Goal: Check status

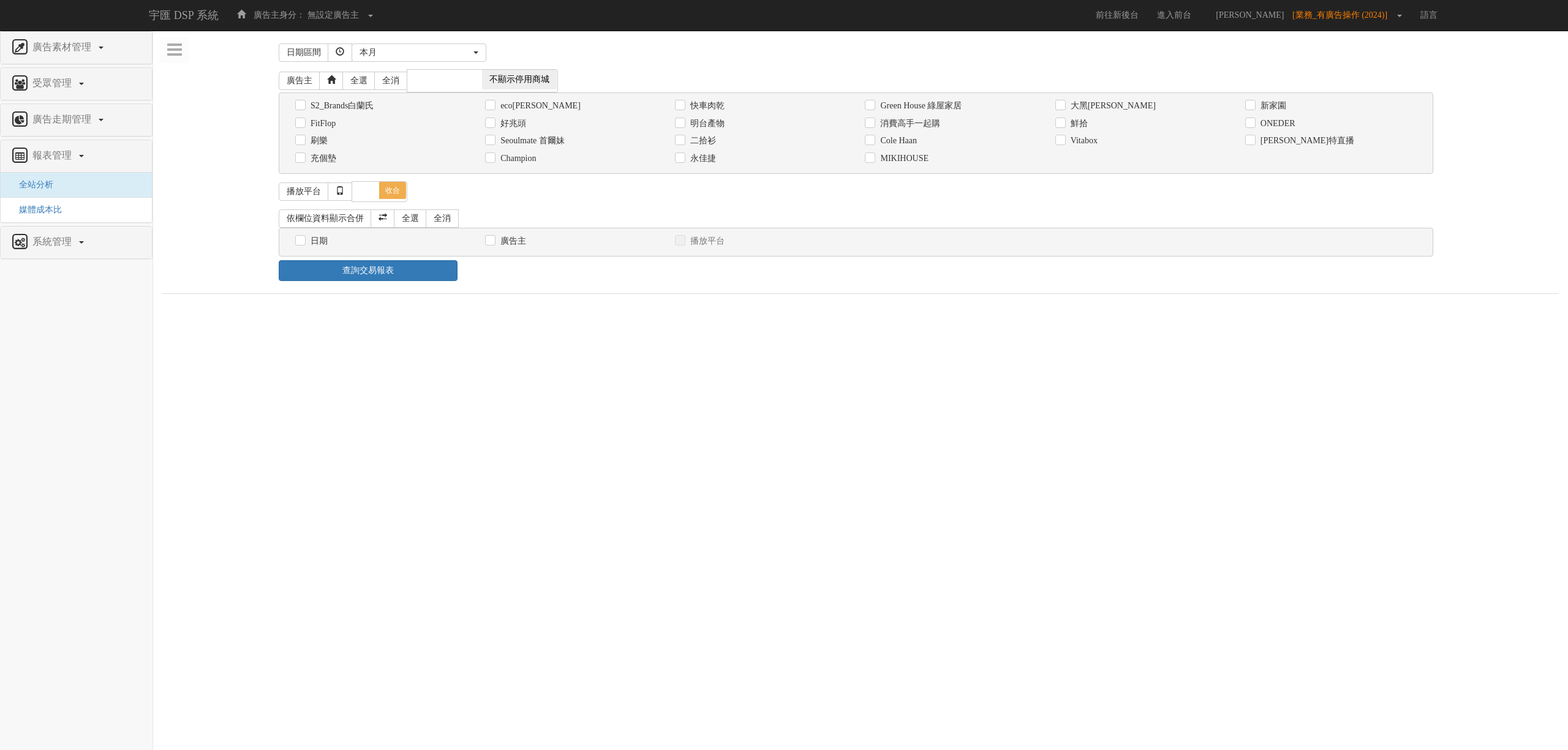
click at [917, 118] on div "消費高手一起購" at bounding box center [951, 123] width 171 height 13
click at [884, 128] on label "消費高手一起購" at bounding box center [908, 123] width 63 height 12
click at [873, 127] on input "消費高手一起購" at bounding box center [869, 123] width 8 height 8
checkbox input "true"
click at [315, 244] on label "日期" at bounding box center [318, 241] width 20 height 12
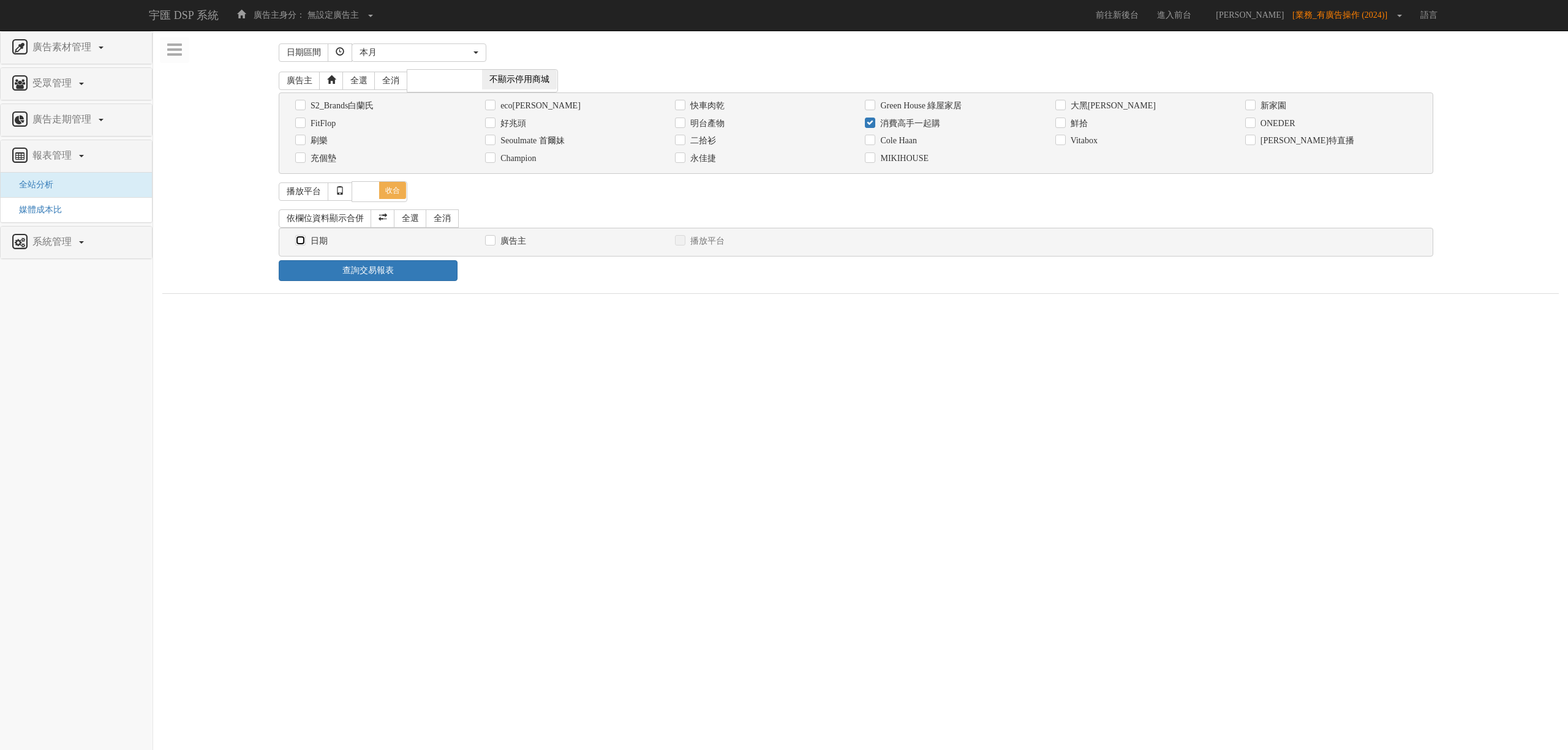
click at [303, 244] on input "日期" at bounding box center [299, 240] width 8 height 8
checkbox input "true"
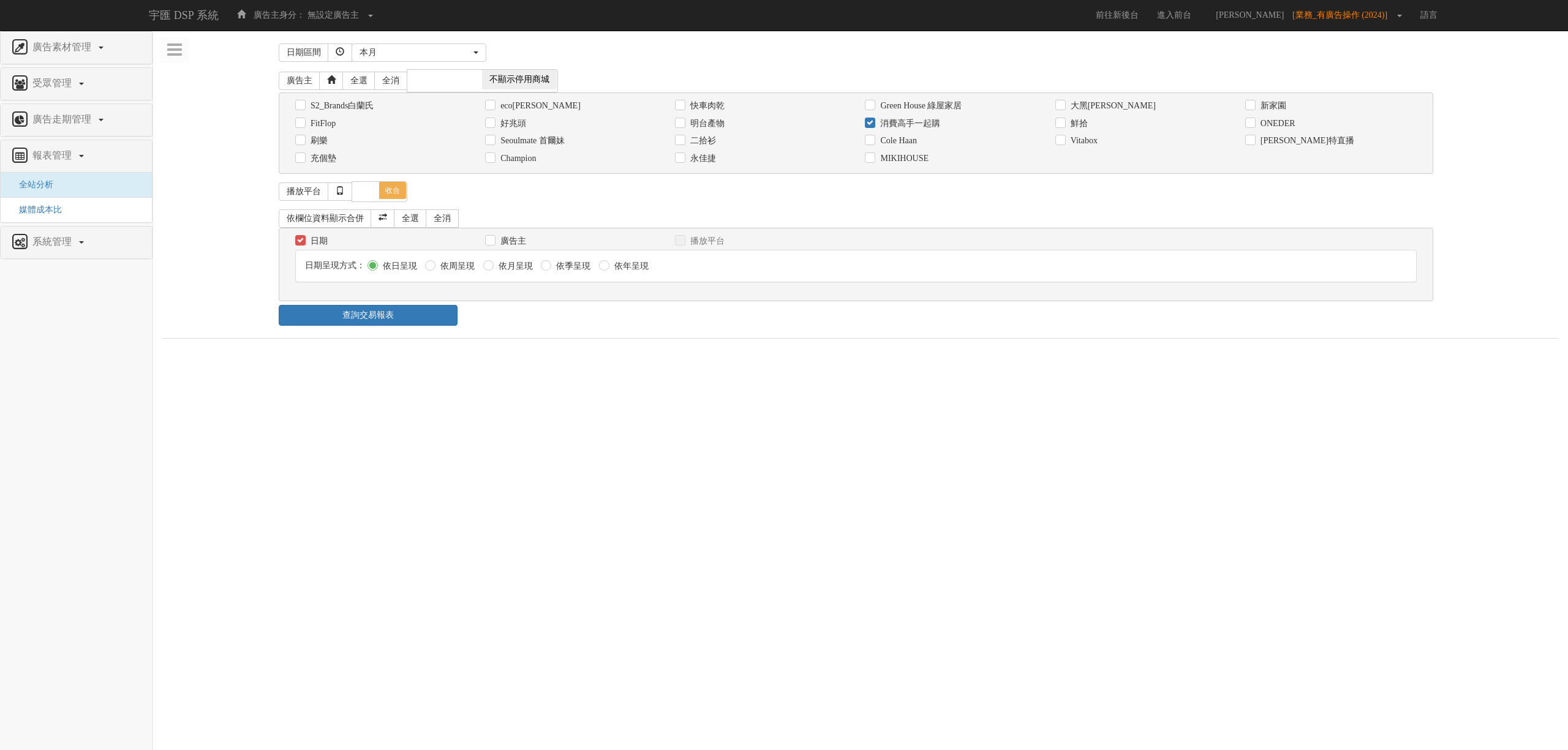
click at [379, 305] on div "依欄位資料顯示合併 全選 全消 日期 廣告主 播放平台 日期呈現方式： 依日呈現 依周呈現" at bounding box center [860, 255] width 1164 height 99
click at [438, 332] on div "日期區間 昨天 本周 上週 本月 上月 過去7天 過去14天 過去30天 指定日期 本月 開始日期 [DATE] 結束日期 [DATE] 廣告主 全選 全消 …" at bounding box center [860, 189] width 1397 height 299
click at [435, 325] on link "查詢交易報表" at bounding box center [368, 315] width 179 height 21
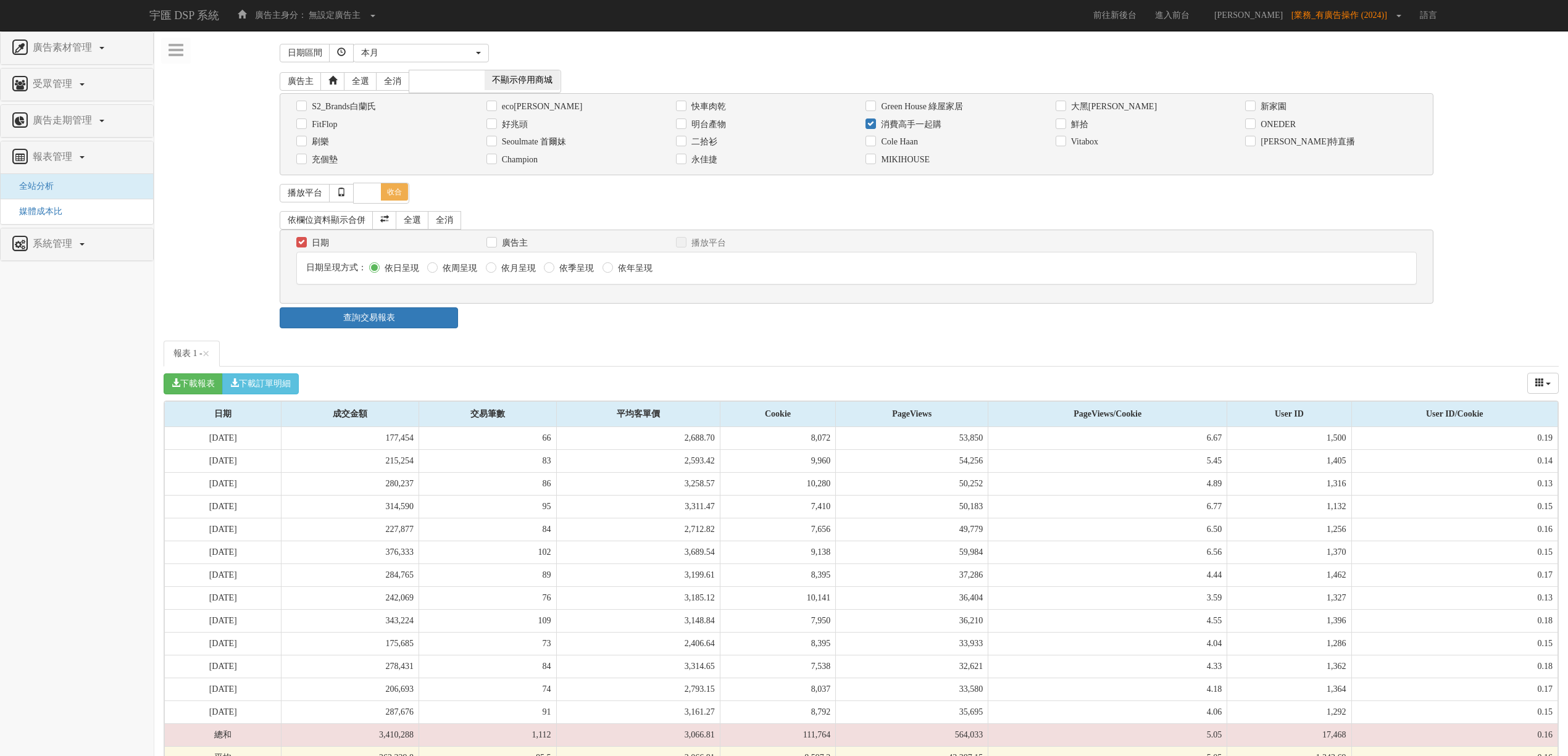
click at [576, 362] on ul "報表 1 - ×" at bounding box center [861, 353] width 1395 height 26
click at [486, 62] on button "本月" at bounding box center [421, 53] width 136 height 19
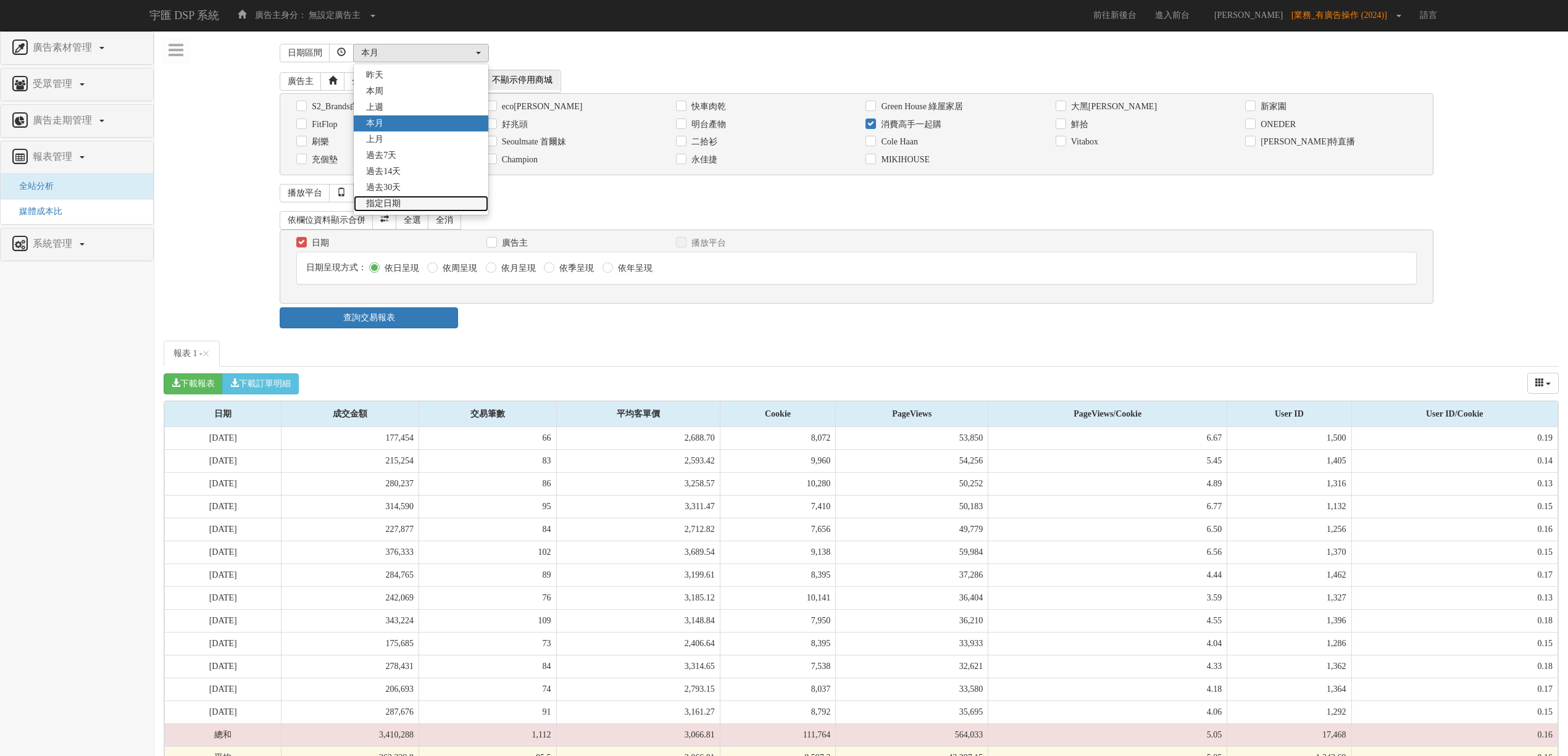
click at [445, 196] on link "指定日期" at bounding box center [421, 203] width 135 height 16
select select "Custom"
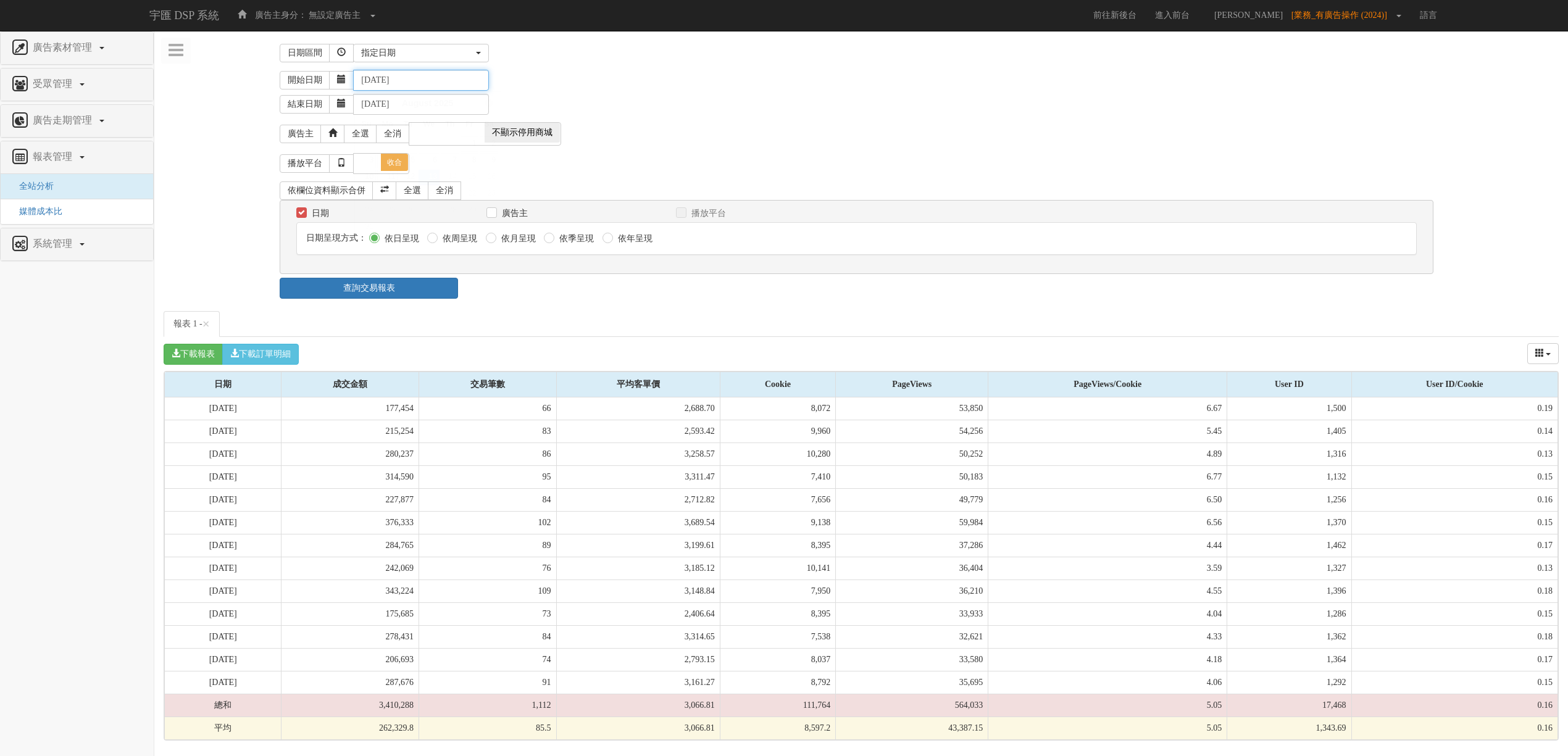
click at [391, 77] on input "[DATE]" at bounding box center [421, 80] width 136 height 21
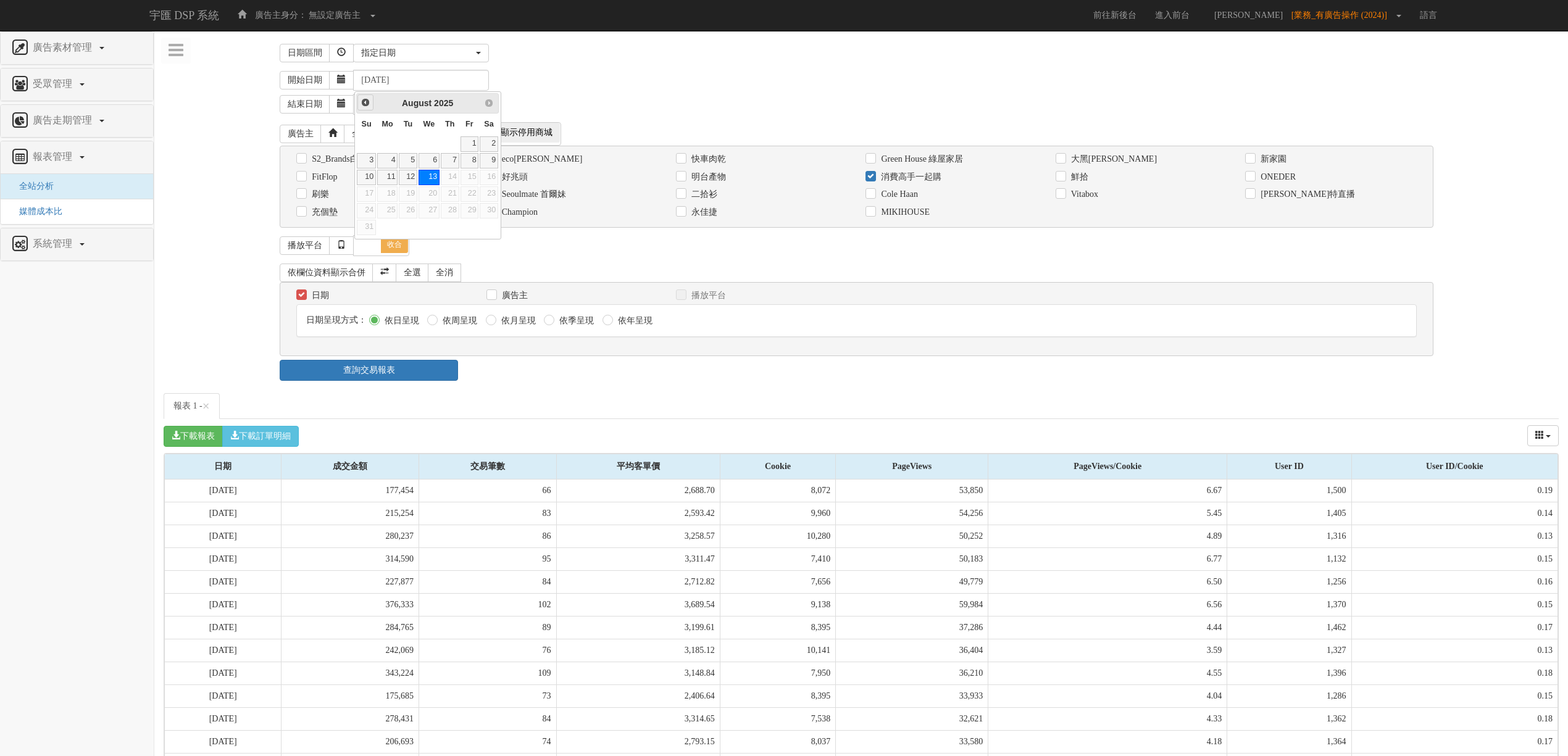
click at [360, 107] on span "Prev" at bounding box center [365, 102] width 10 height 10
click at [360, 106] on span "Prev" at bounding box center [365, 102] width 10 height 10
click at [361, 104] on span "Prev" at bounding box center [365, 102] width 10 height 10
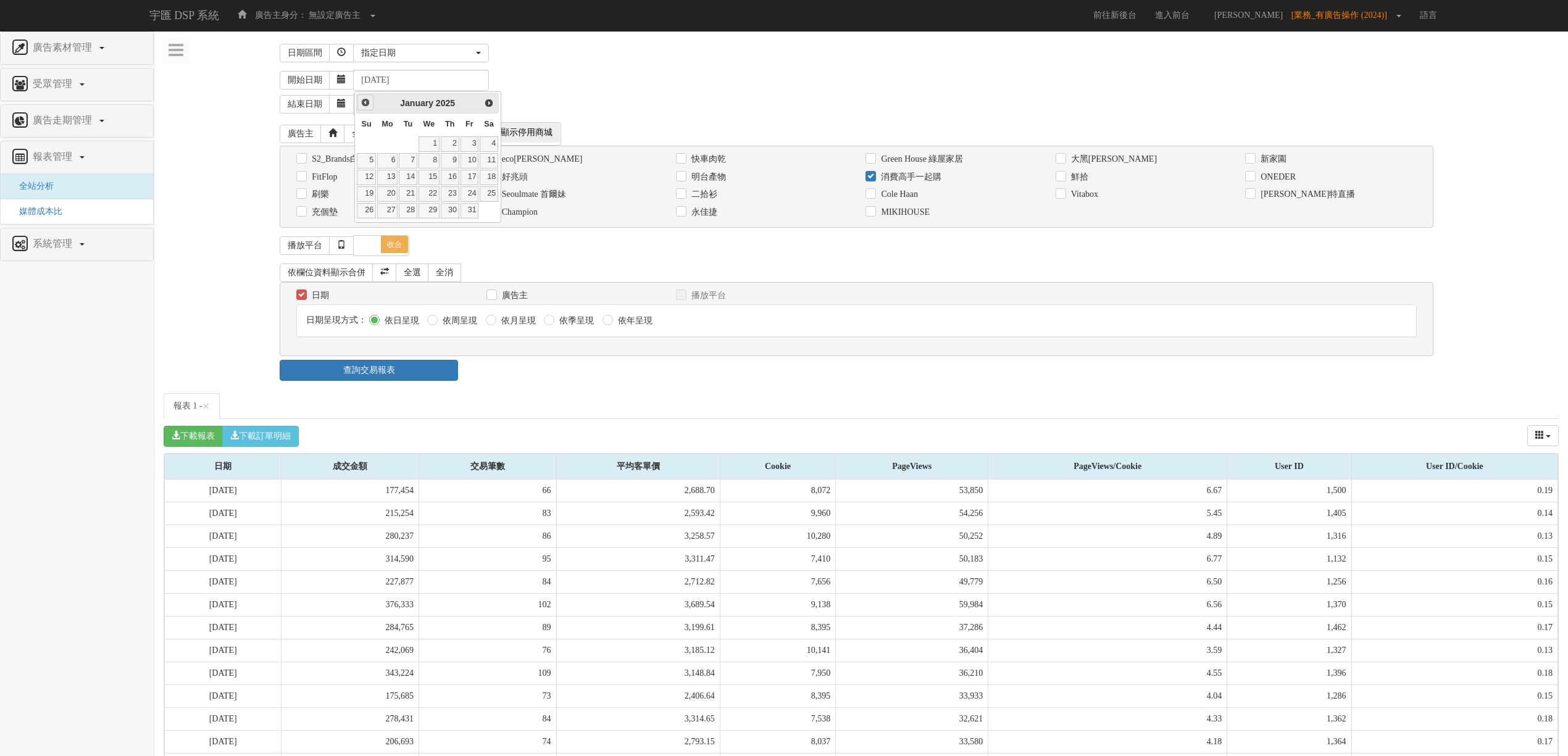
click at [363, 104] on span "Prev" at bounding box center [365, 102] width 10 height 10
click at [364, 104] on span "Prev" at bounding box center [365, 102] width 10 height 10
click at [449, 146] on link "1" at bounding box center [450, 144] width 19 height 15
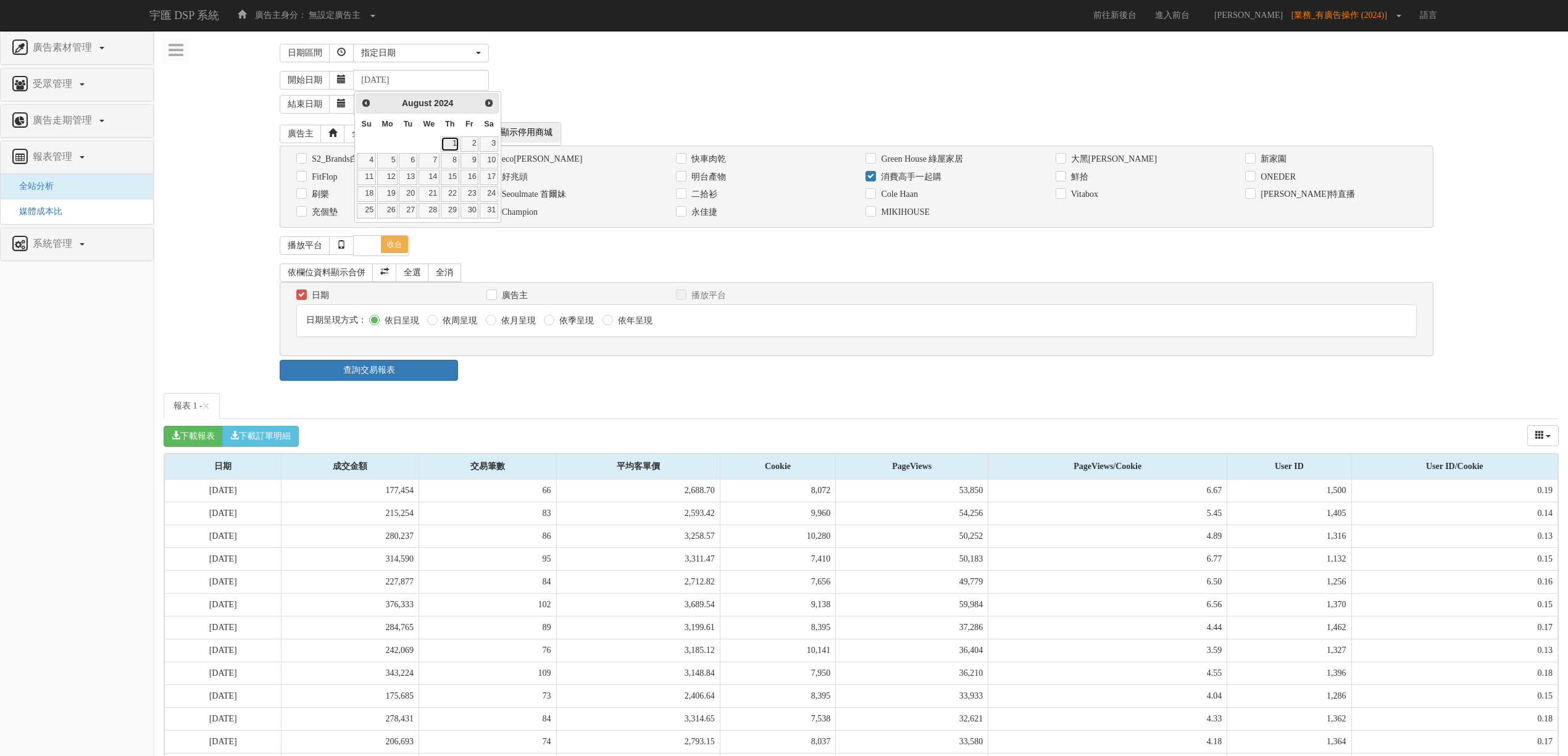
type input "[DATE]"
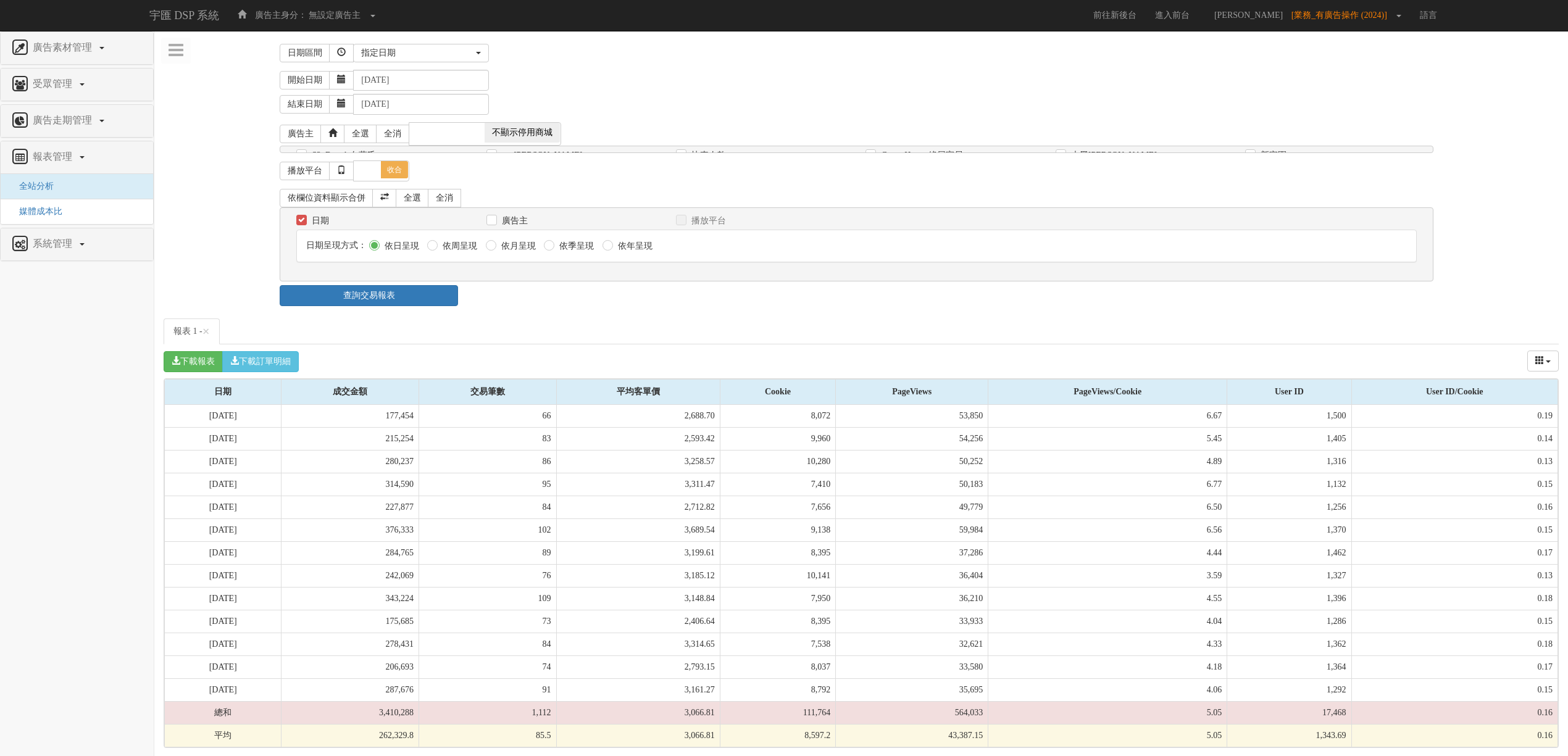
click at [424, 92] on div "結束日期 [DATE]" at bounding box center [919, 102] width 1279 height 24
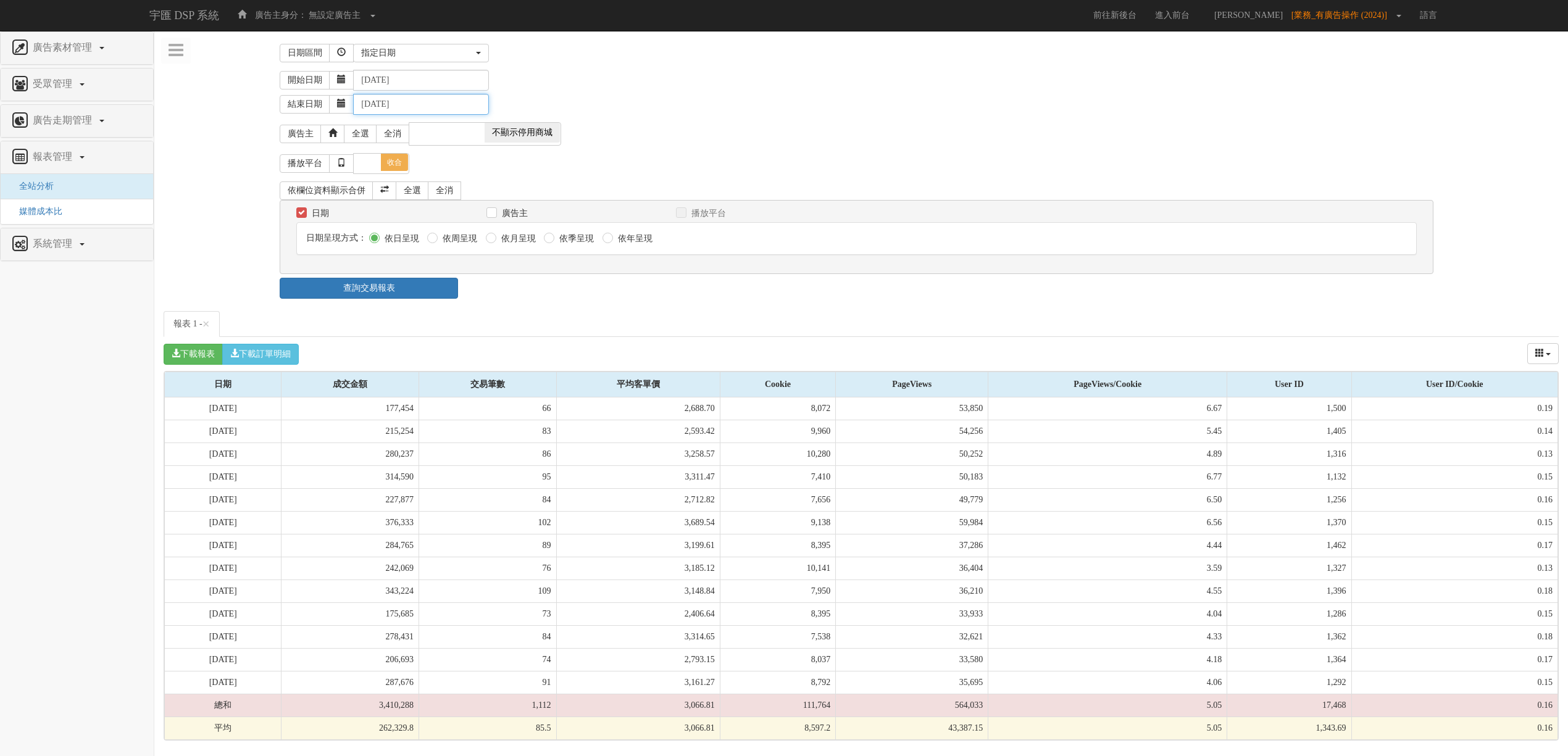
click at [408, 106] on input "[DATE]" at bounding box center [421, 104] width 136 height 21
click at [359, 130] on link "Prev" at bounding box center [366, 127] width 15 height 15
click at [359, 130] on link "Prev" at bounding box center [365, 126] width 15 height 15
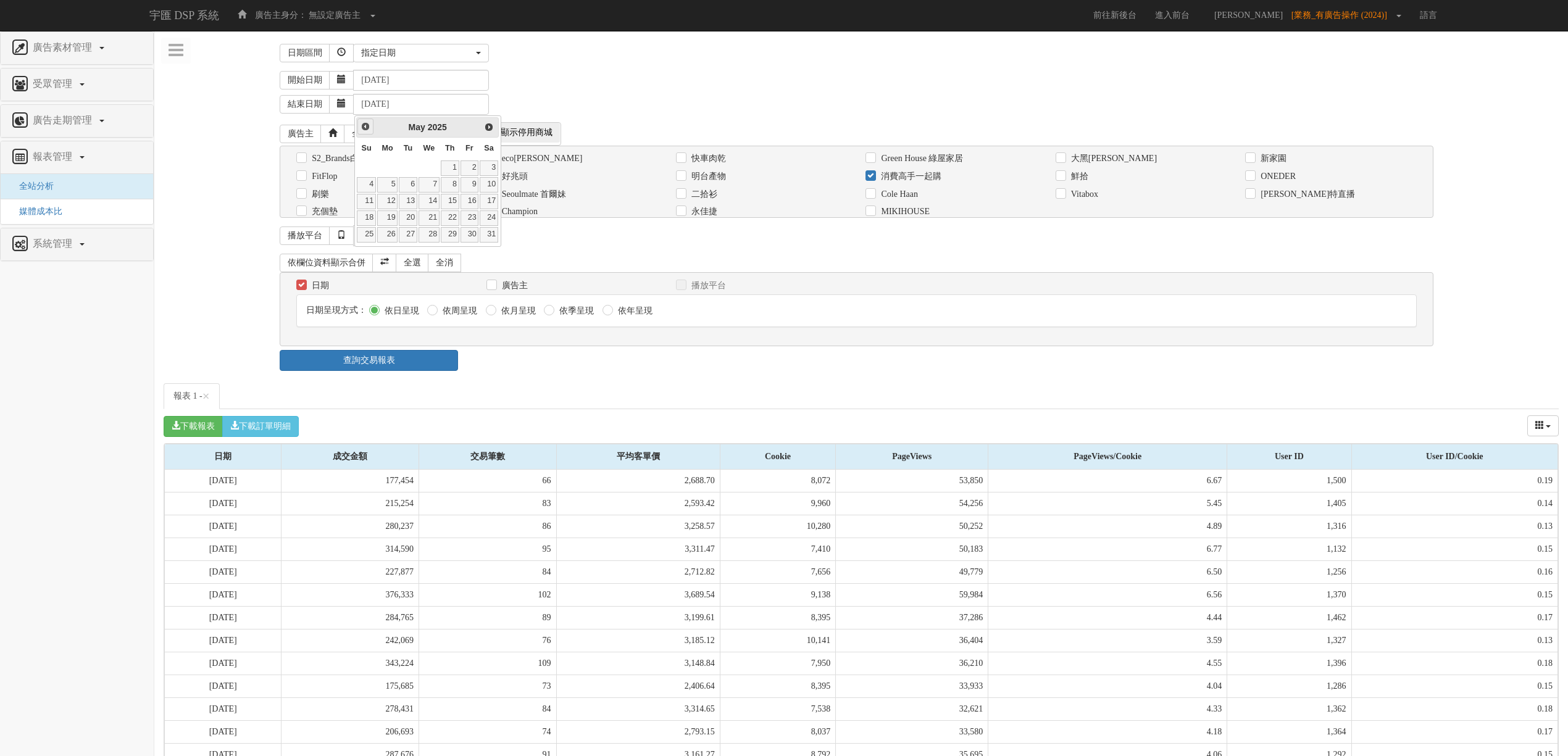
click at [359, 130] on link "Prev" at bounding box center [365, 126] width 15 height 15
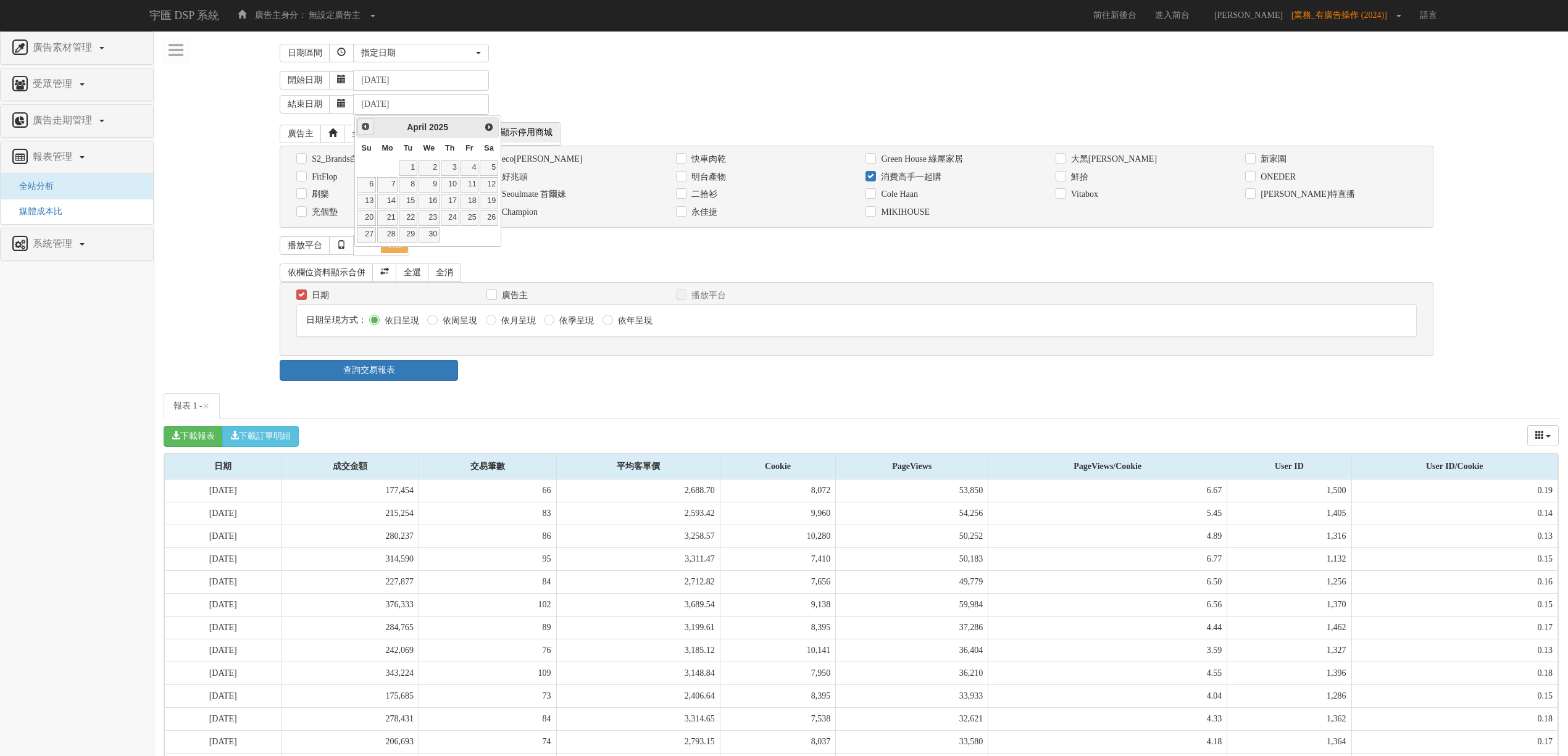
click at [359, 130] on link "Prev" at bounding box center [365, 126] width 15 height 15
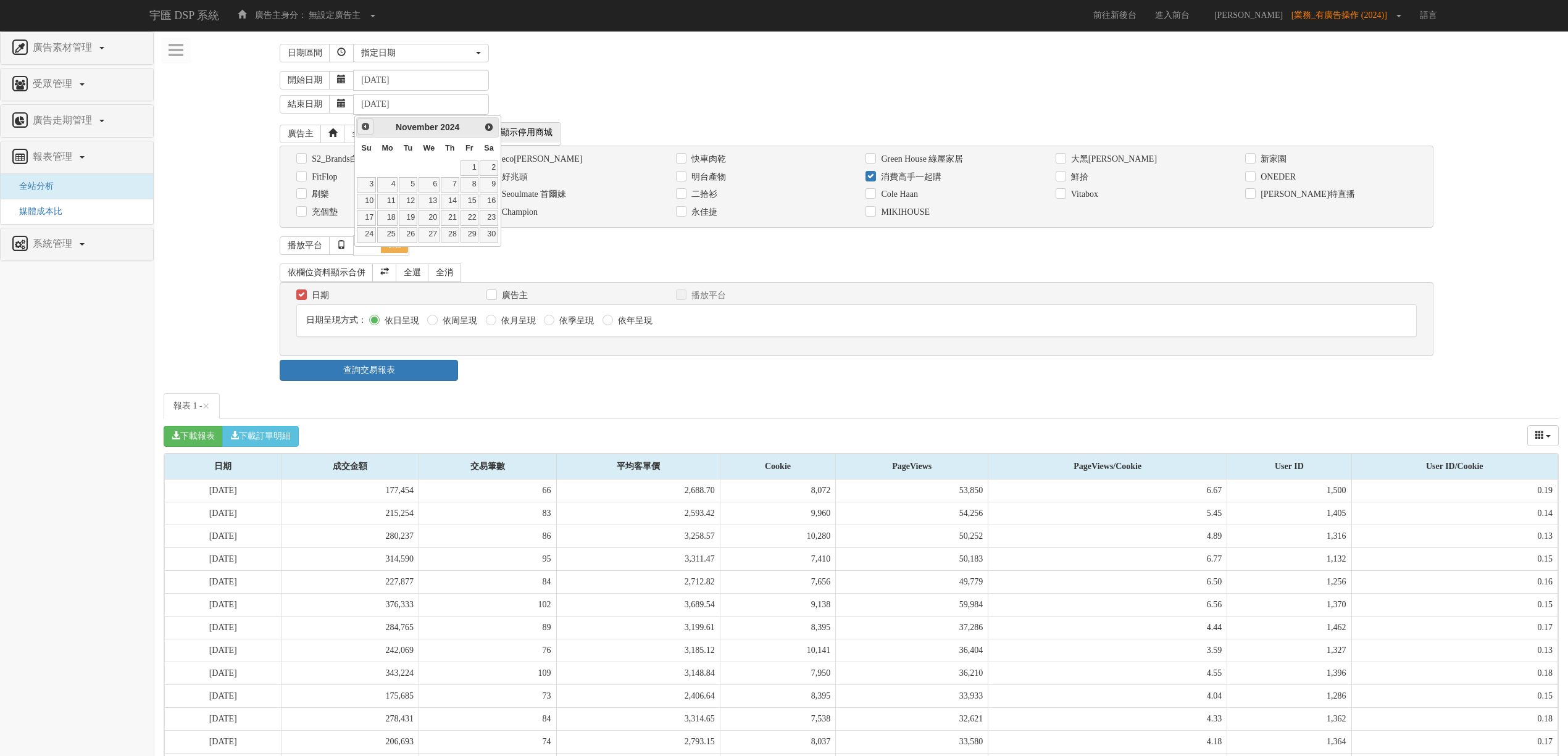
click at [359, 130] on link "Prev" at bounding box center [365, 126] width 15 height 15
click at [486, 240] on link "31" at bounding box center [489, 235] width 19 height 15
type input "[DATE]"
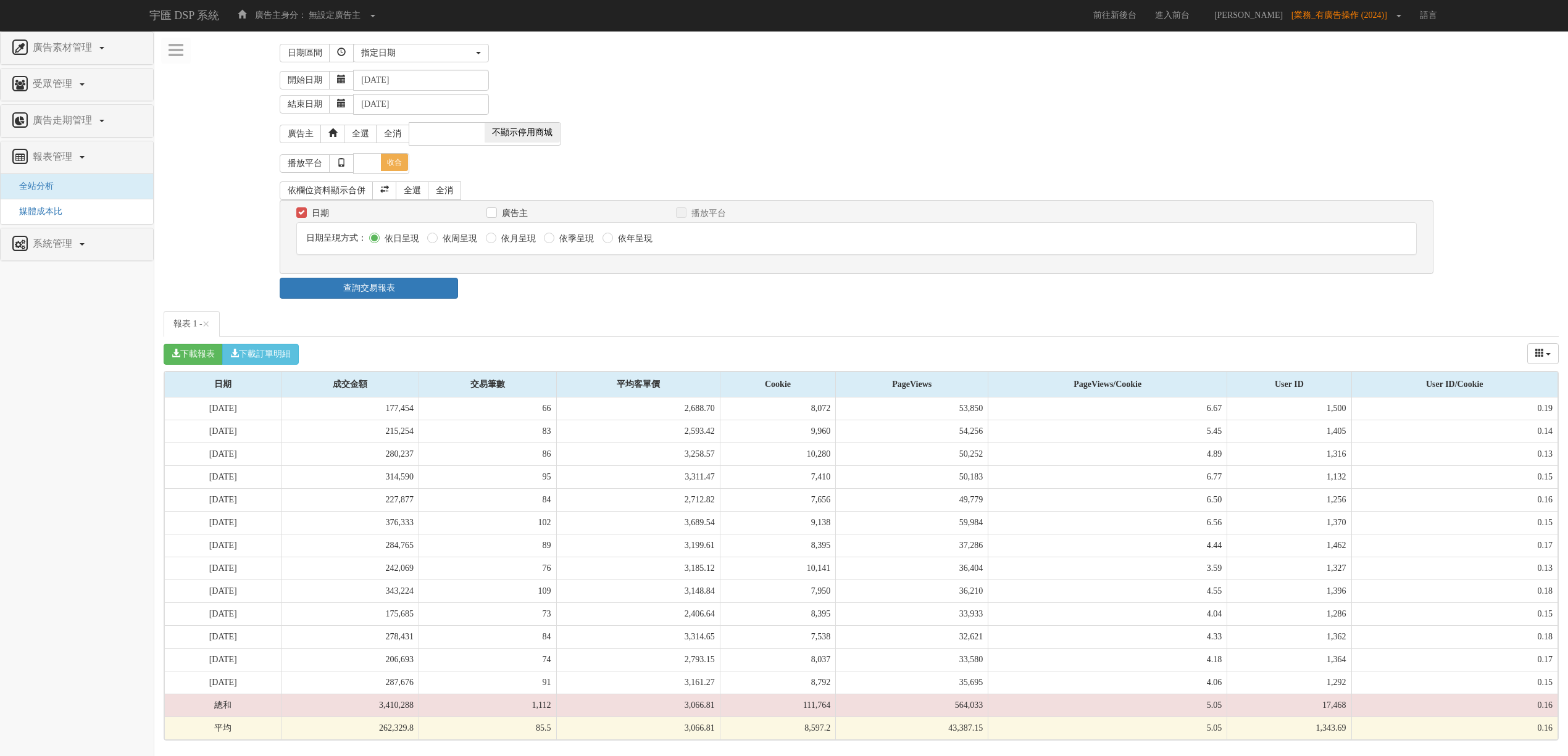
click at [526, 333] on ul "報表 1 - ×" at bounding box center [861, 324] width 1395 height 26
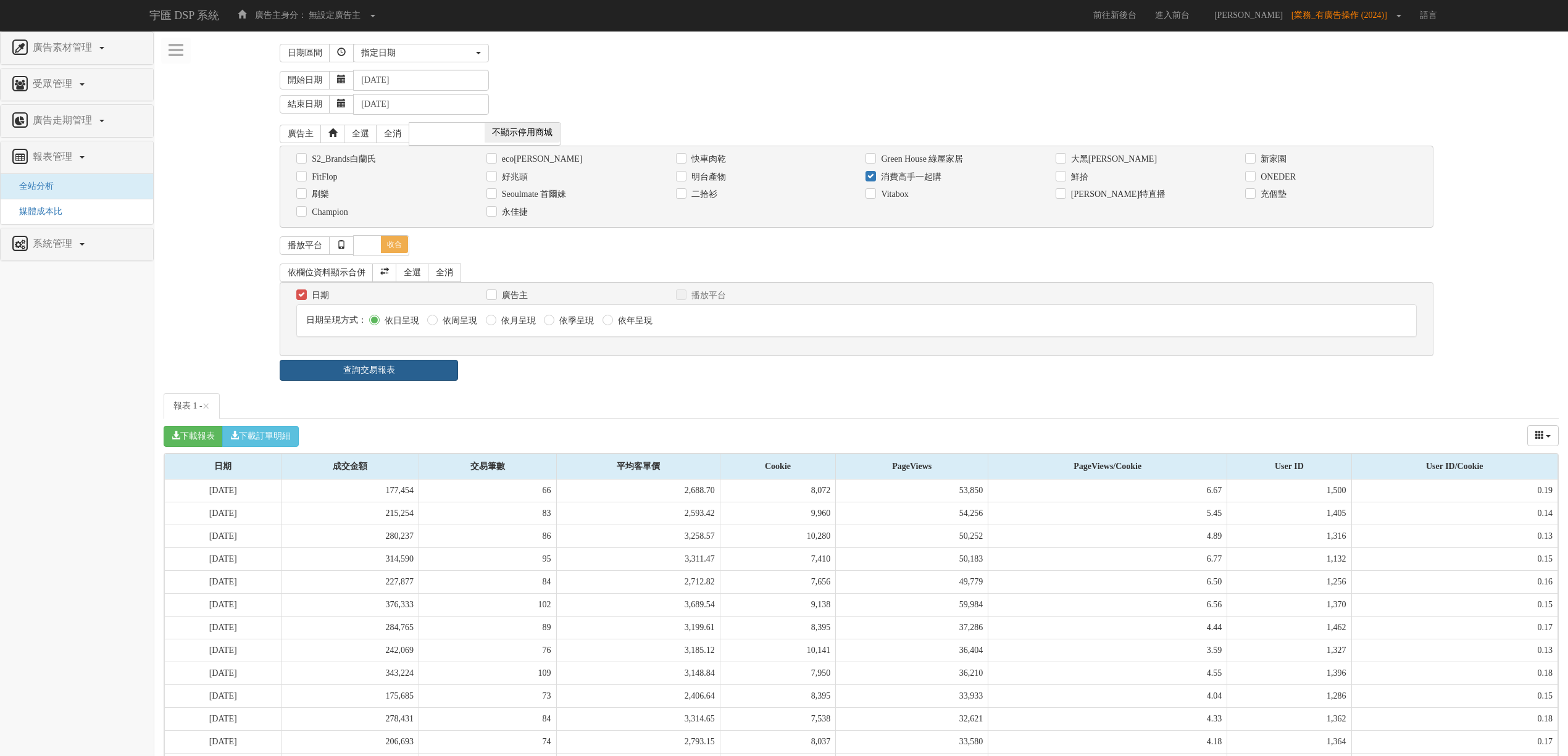
click at [437, 381] on link "查詢交易報表" at bounding box center [369, 370] width 179 height 21
click at [466, 380] on div "查詢交易報表" at bounding box center [368, 370] width 197 height 21
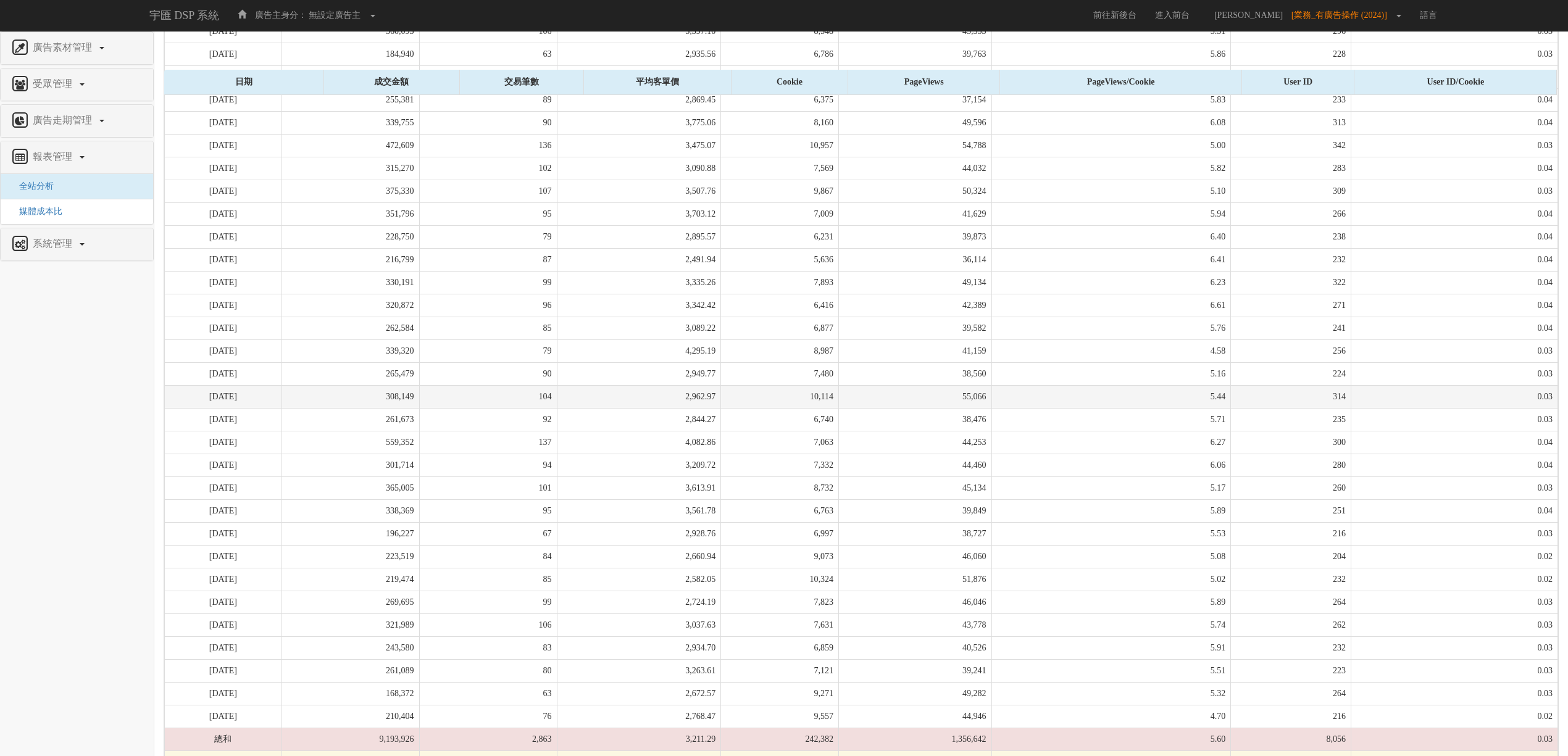
scroll to position [501, 0]
